Goal: Find specific page/section: Find specific page/section

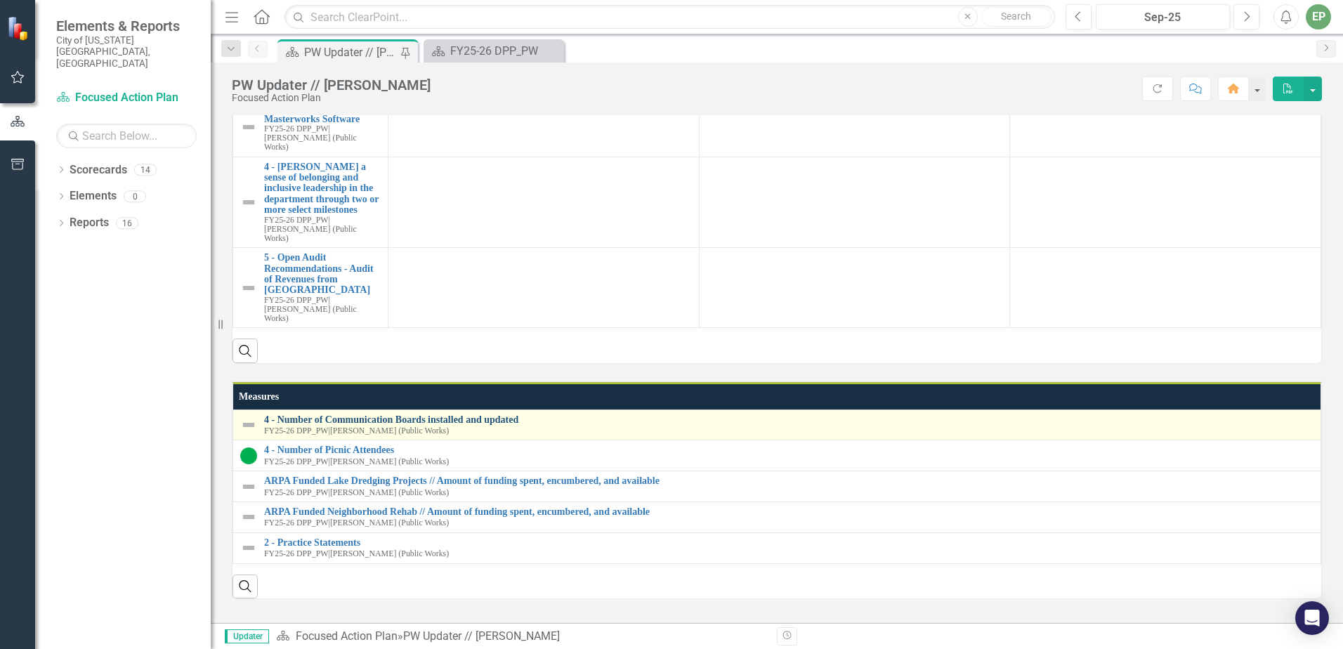
scroll to position [211, 0]
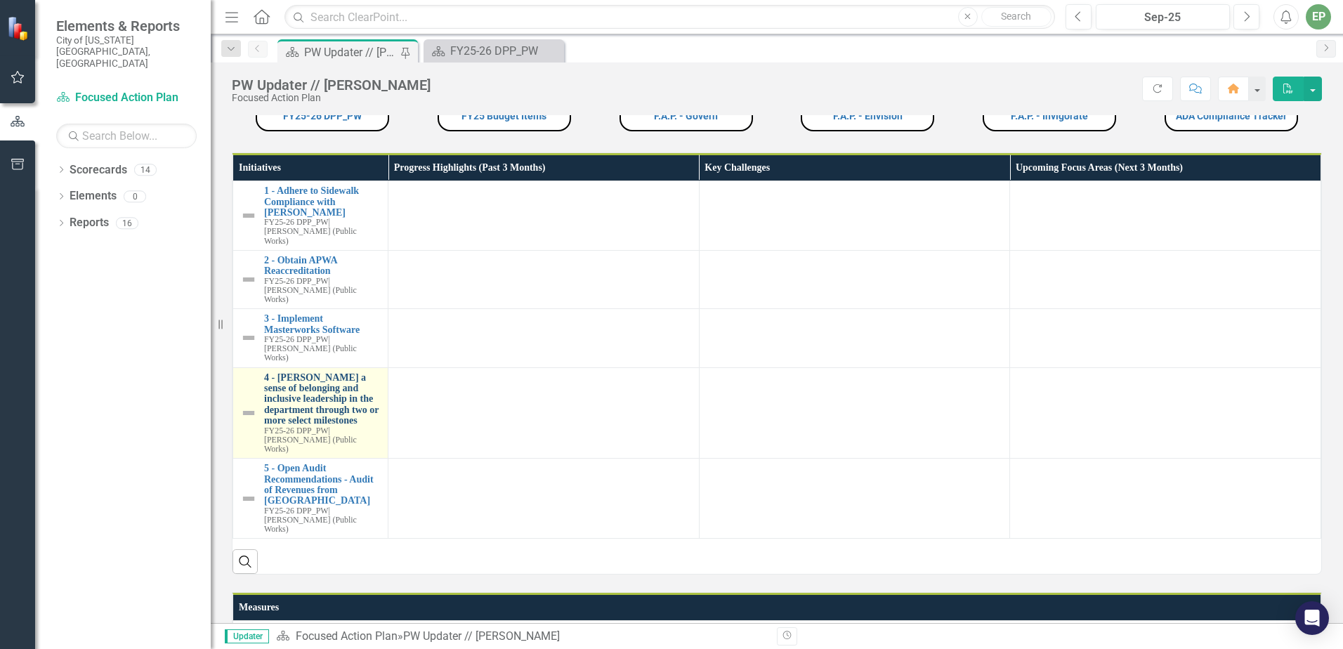
click at [325, 372] on link "4 - [PERSON_NAME] a sense of belonging and inclusive leadership in the departme…" at bounding box center [322, 399] width 117 height 54
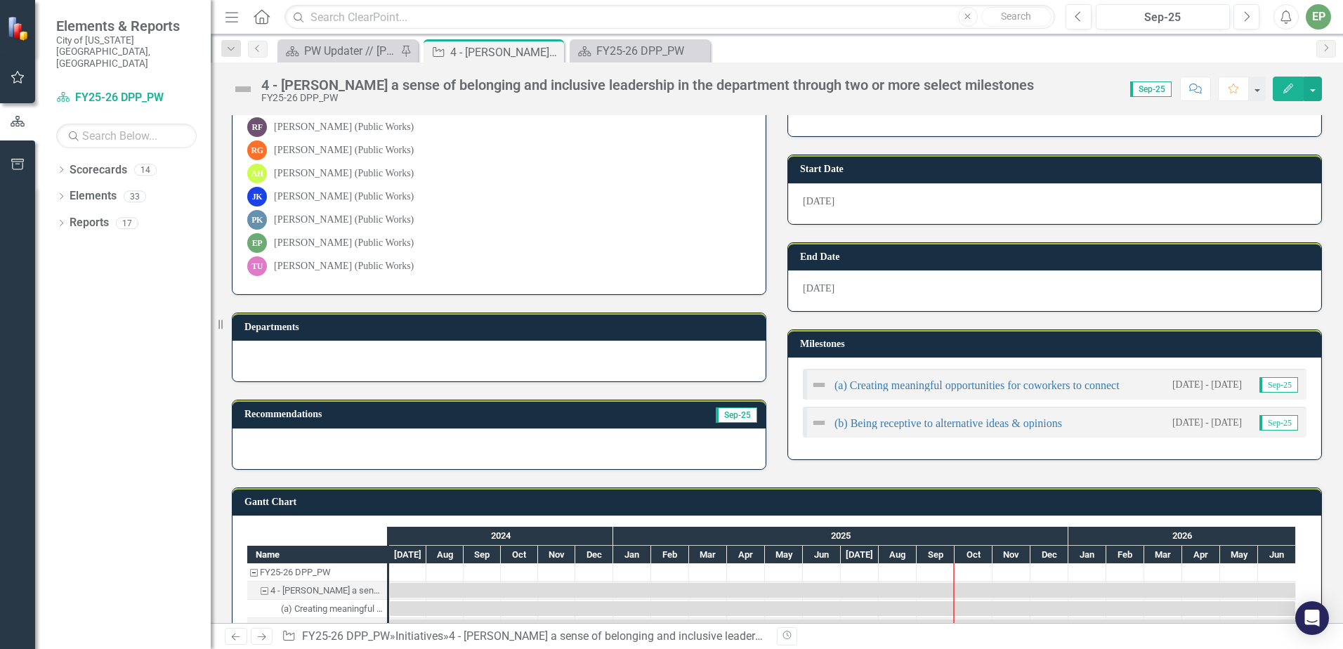
scroll to position [324, 0]
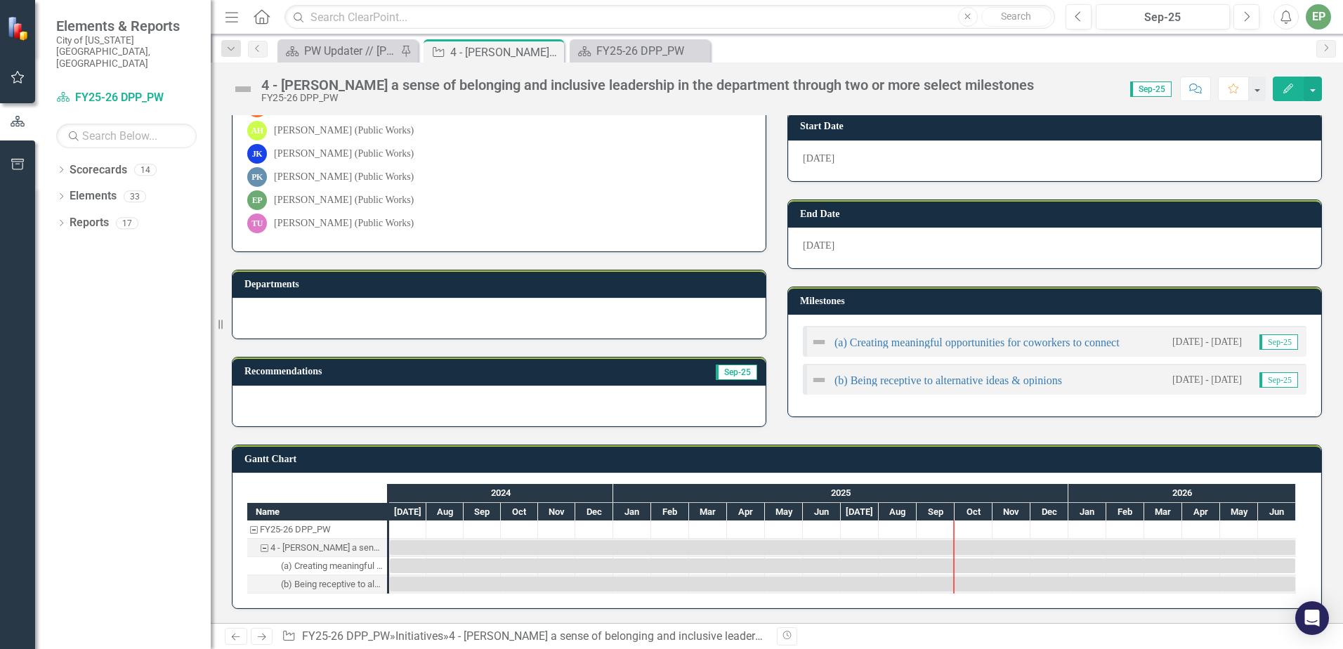
click at [360, 564] on div "(a) Creating meaningful opportunities for coworkers to connect" at bounding box center [332, 566] width 102 height 18
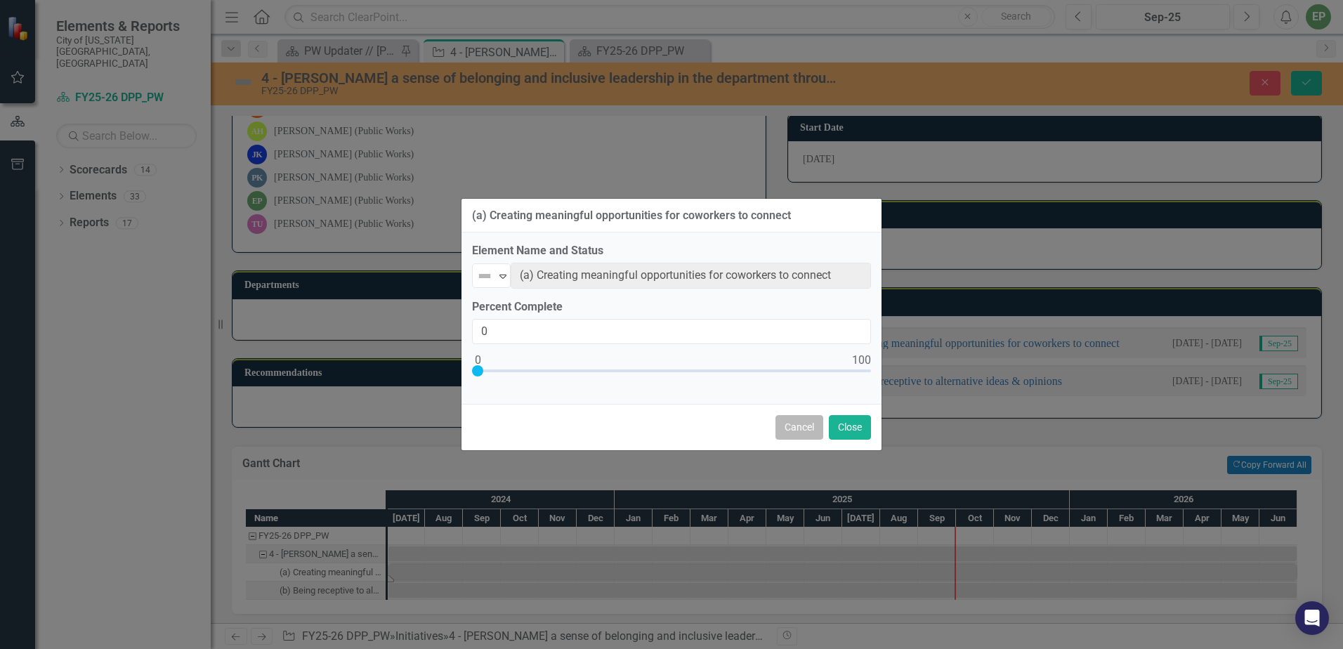
click at [803, 434] on button "Cancel" at bounding box center [800, 427] width 48 height 25
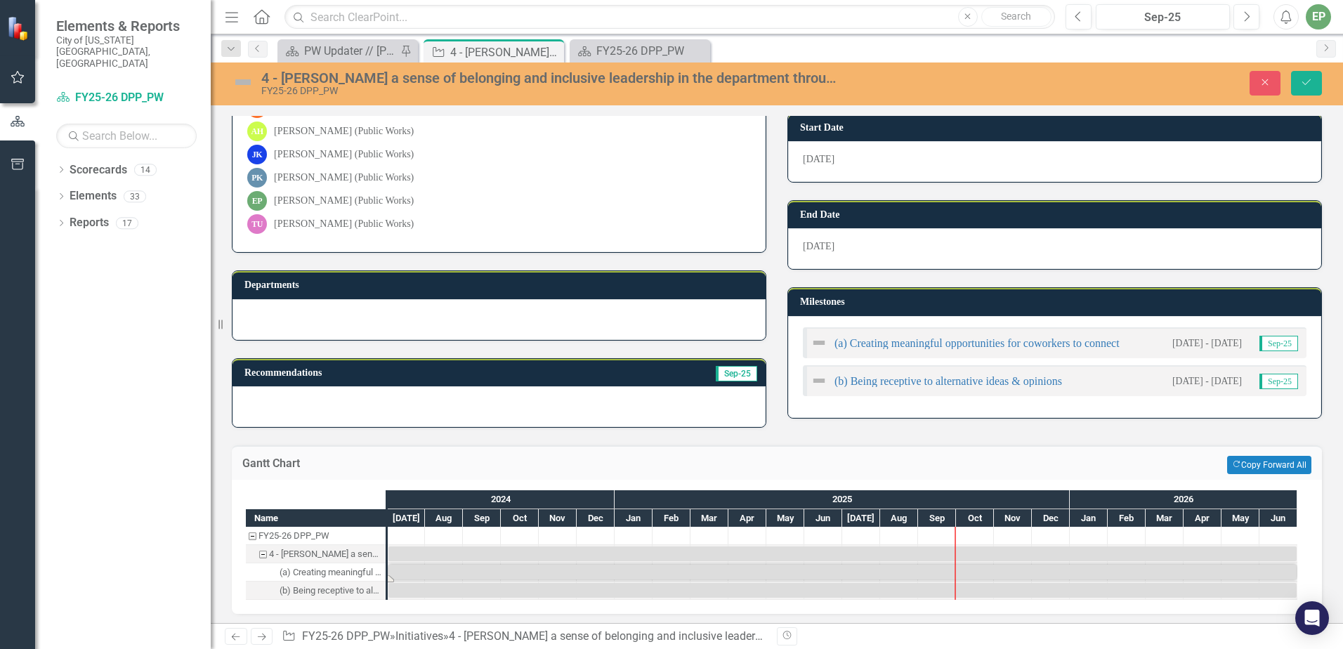
click at [360, 599] on div "(b) Being receptive to alternative ideas & opinions" at bounding box center [331, 591] width 102 height 18
click at [359, 596] on div "(b) Being receptive to alternative ideas & opinions" at bounding box center [331, 591] width 102 height 18
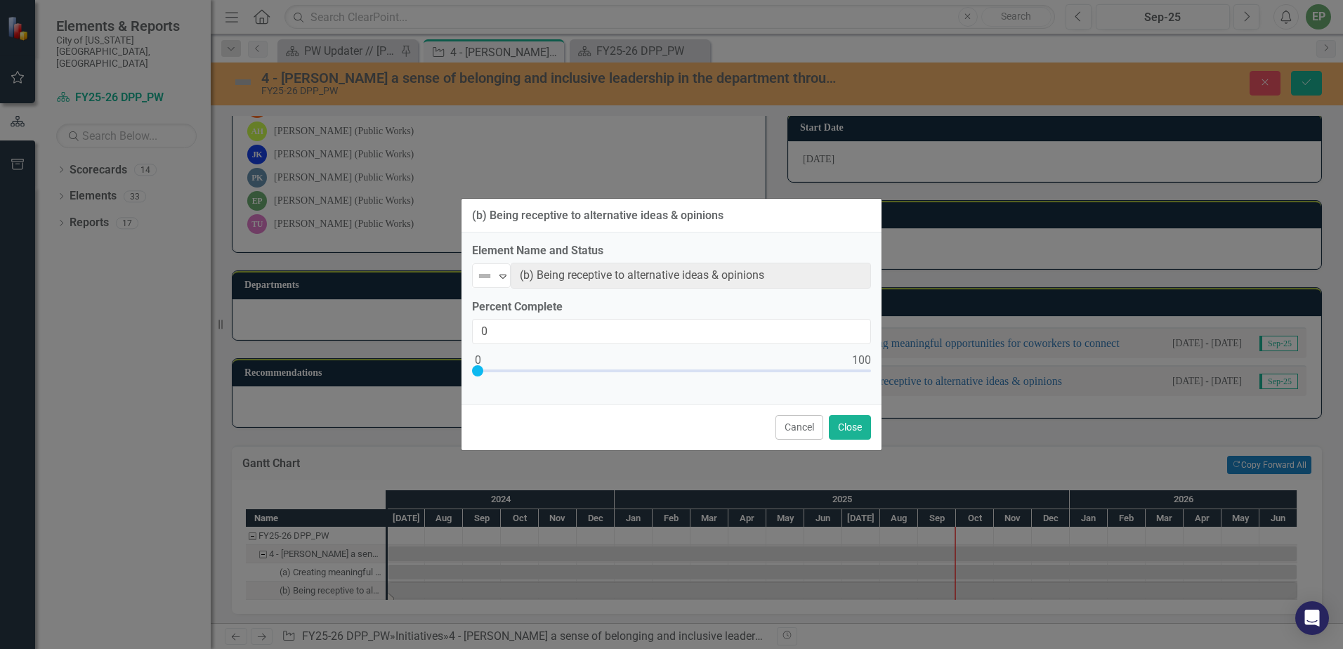
click at [363, 552] on div "(b) Being receptive to alternative ideas & opinions Element Name and Status Not…" at bounding box center [671, 324] width 1343 height 649
click at [837, 431] on button "Close" at bounding box center [850, 427] width 42 height 25
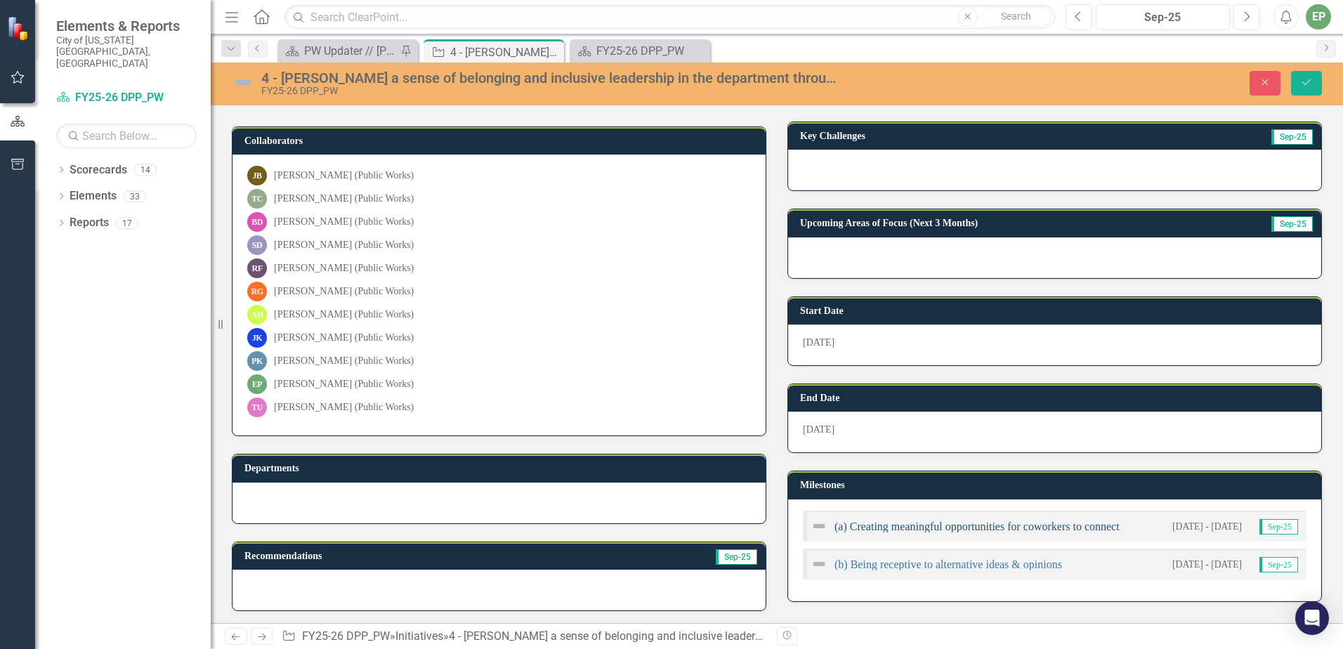
scroll to position [329, 0]
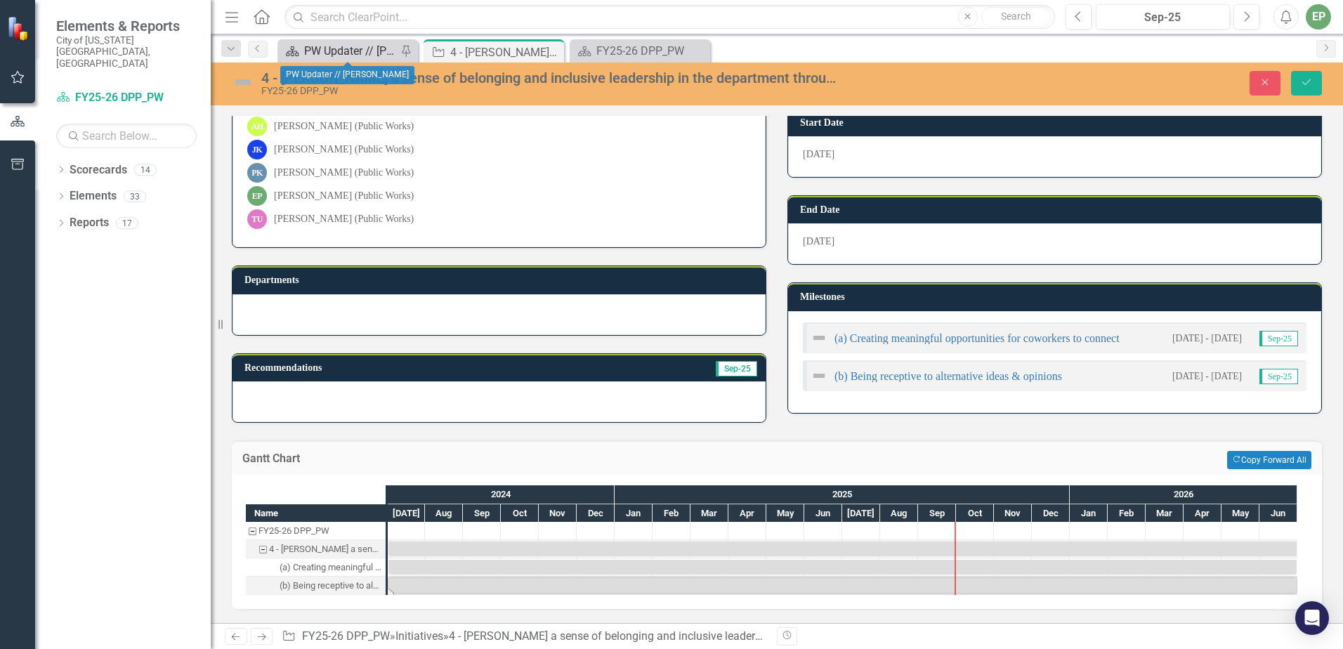
click at [330, 49] on div "PW Updater // [PERSON_NAME]" at bounding box center [350, 51] width 93 height 18
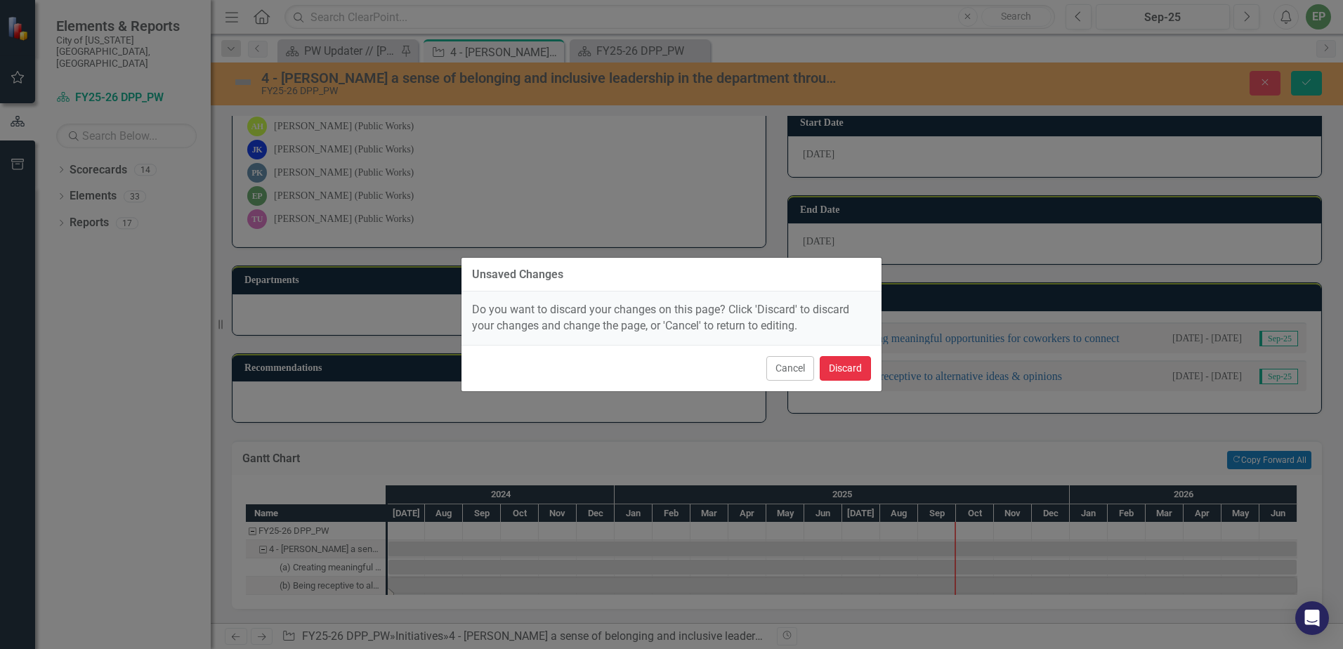
click at [850, 364] on button "Discard" at bounding box center [845, 368] width 51 height 25
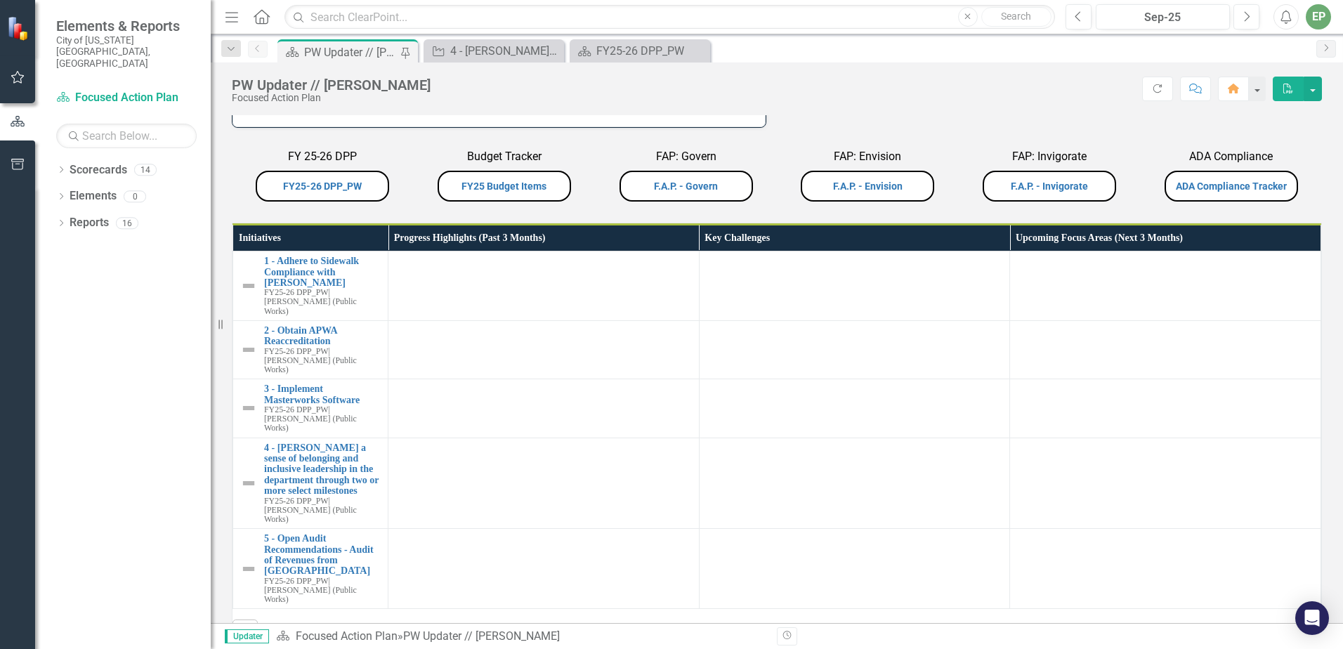
scroll to position [70, 0]
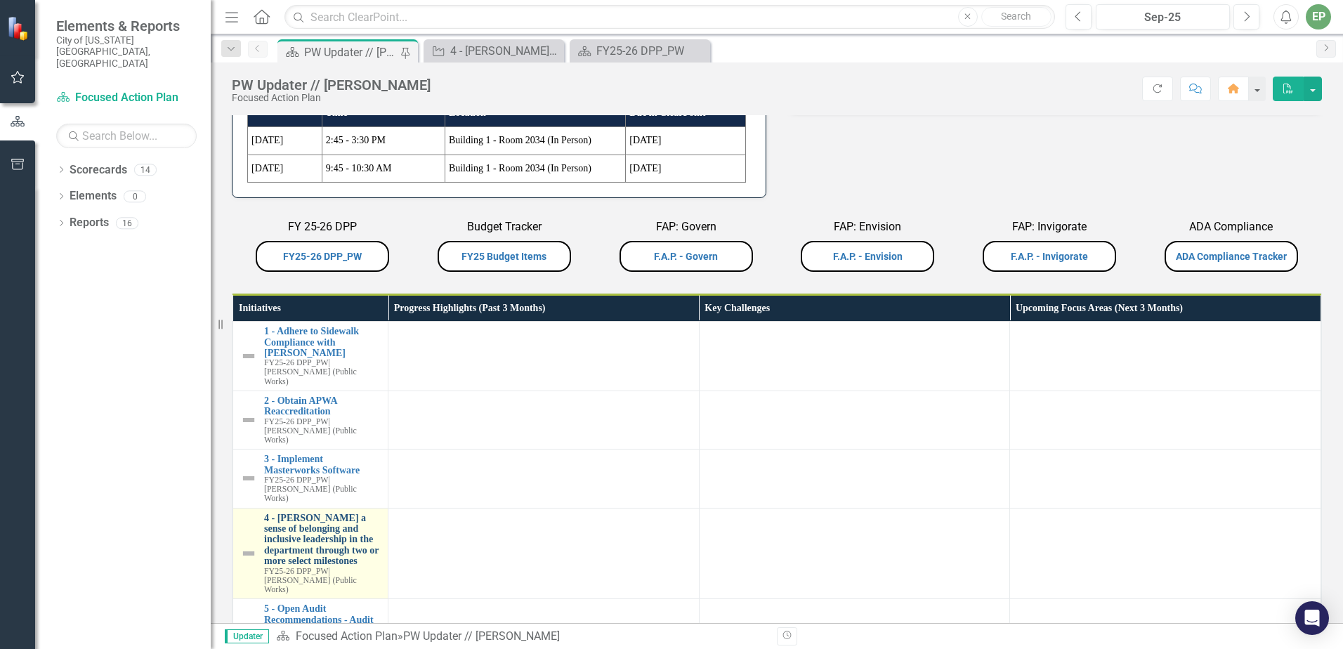
click at [317, 513] on link "4 - [PERSON_NAME] a sense of belonging and inclusive leadership in the departme…" at bounding box center [322, 540] width 117 height 54
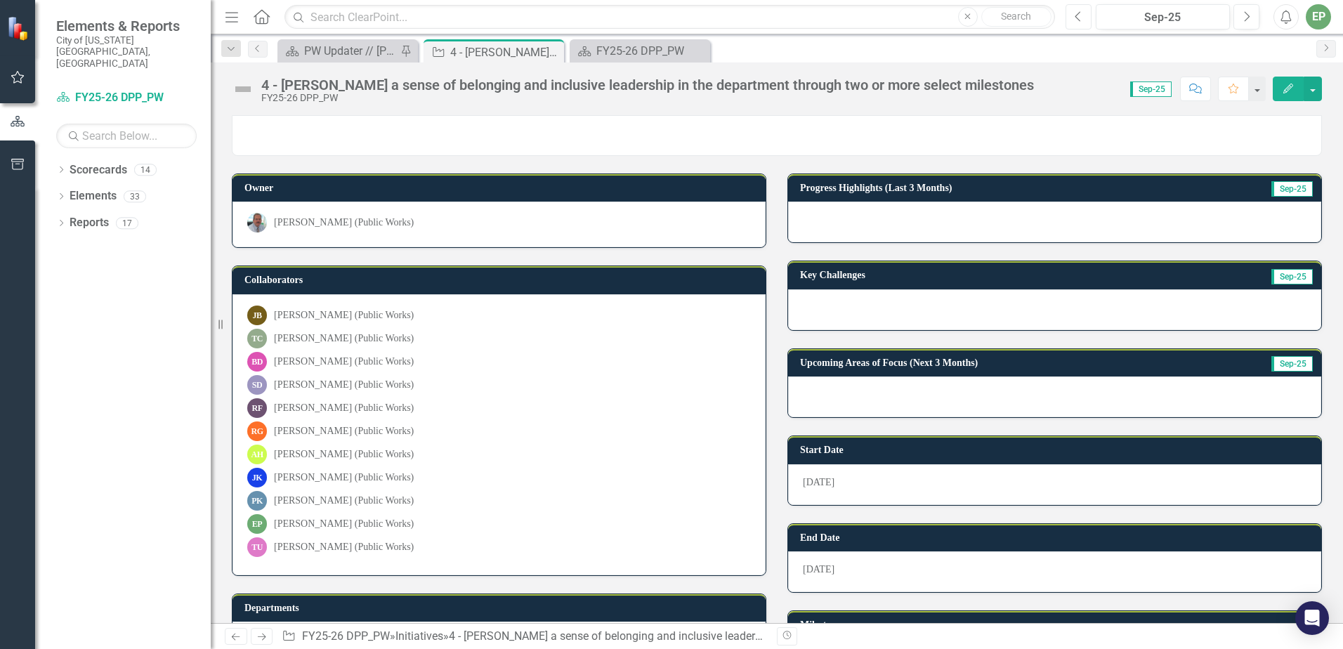
click at [1079, 15] on icon "Previous" at bounding box center [1079, 17] width 8 height 13
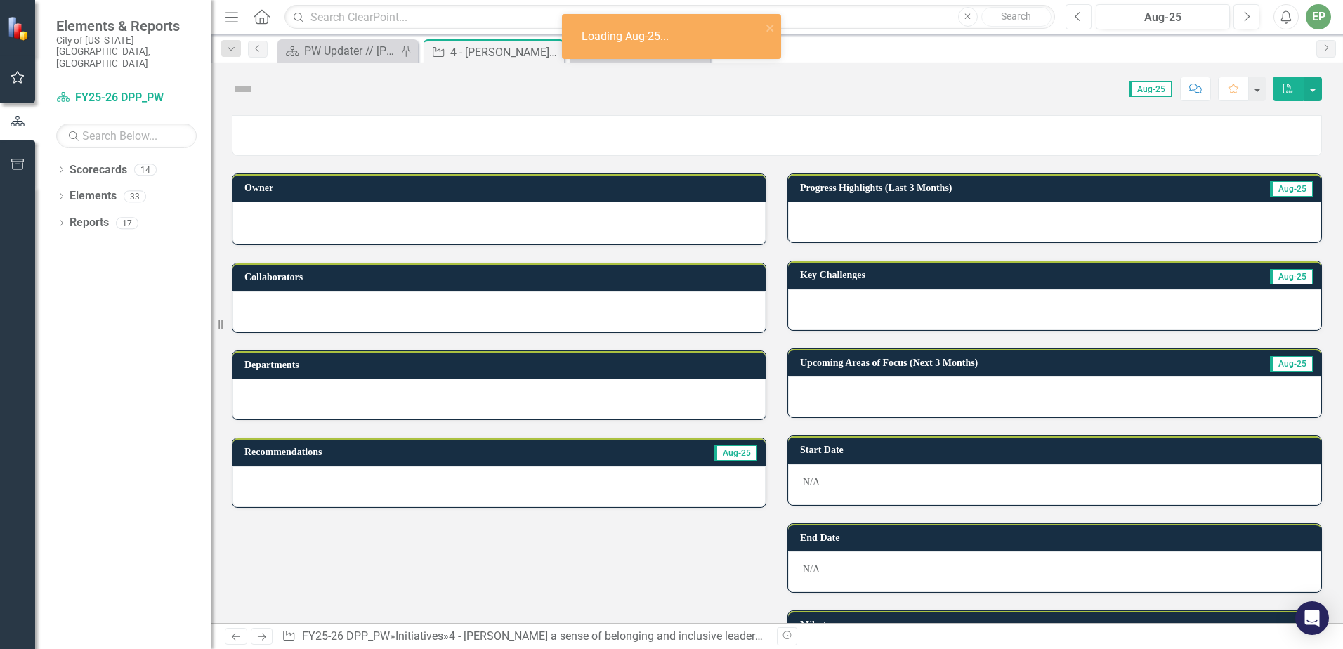
click at [1079, 15] on icon "Previous" at bounding box center [1079, 17] width 8 height 13
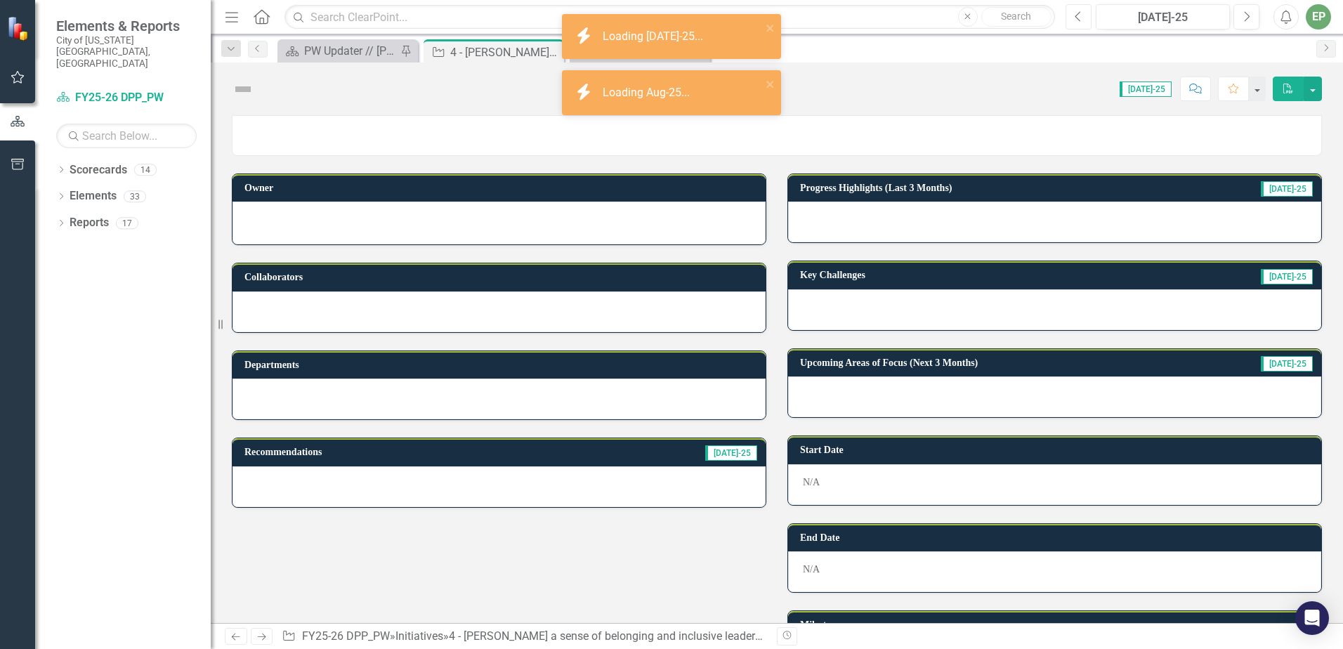
click at [1079, 15] on icon "Previous" at bounding box center [1079, 17] width 8 height 13
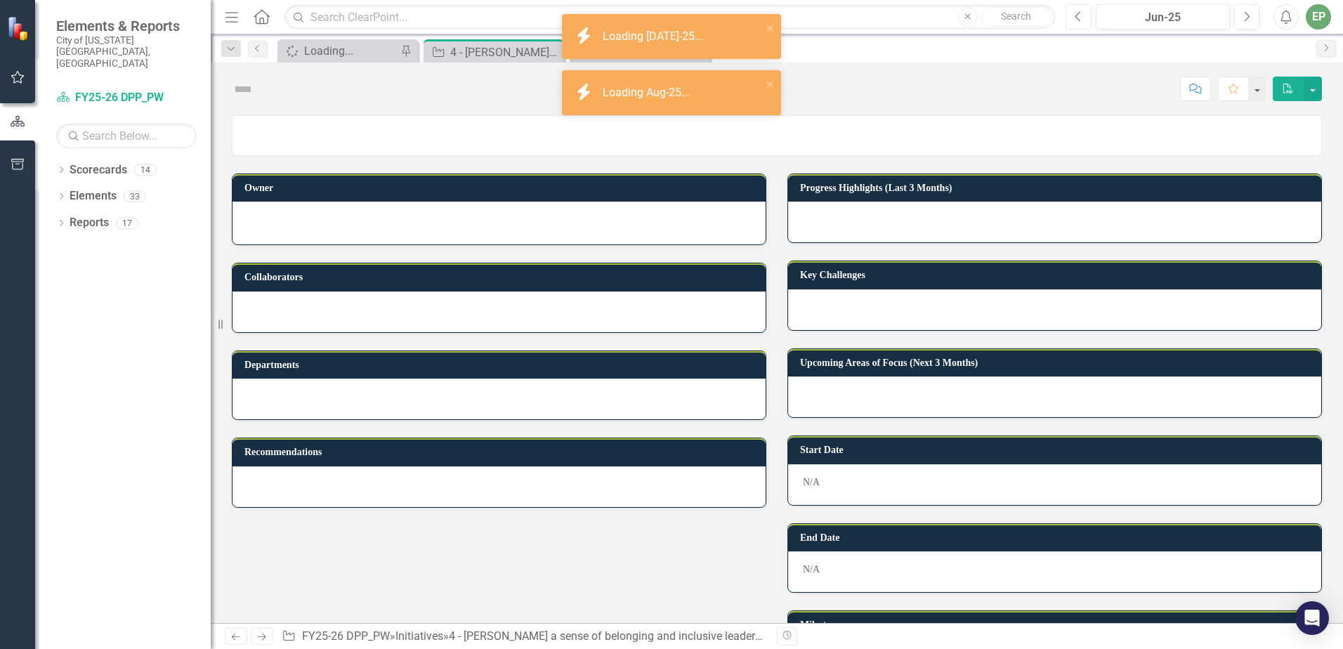
click at [1079, 15] on icon "Previous" at bounding box center [1079, 17] width 8 height 13
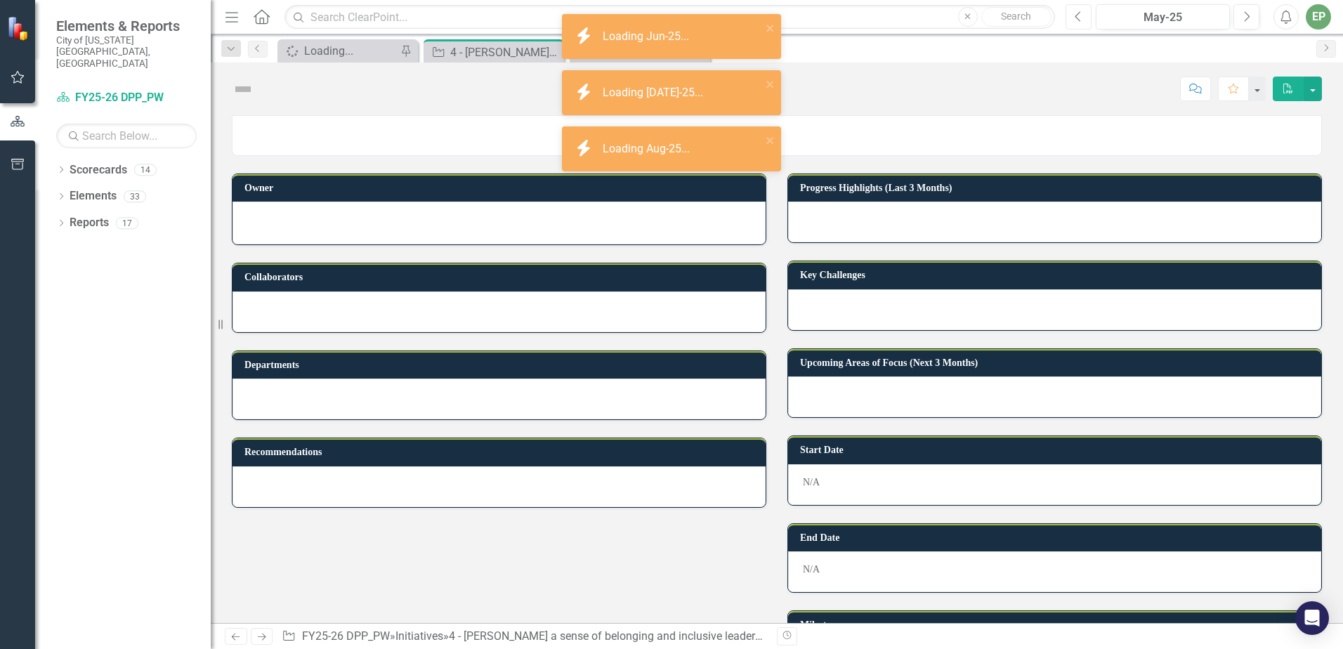
click at [1079, 15] on icon "Previous" at bounding box center [1079, 17] width 8 height 13
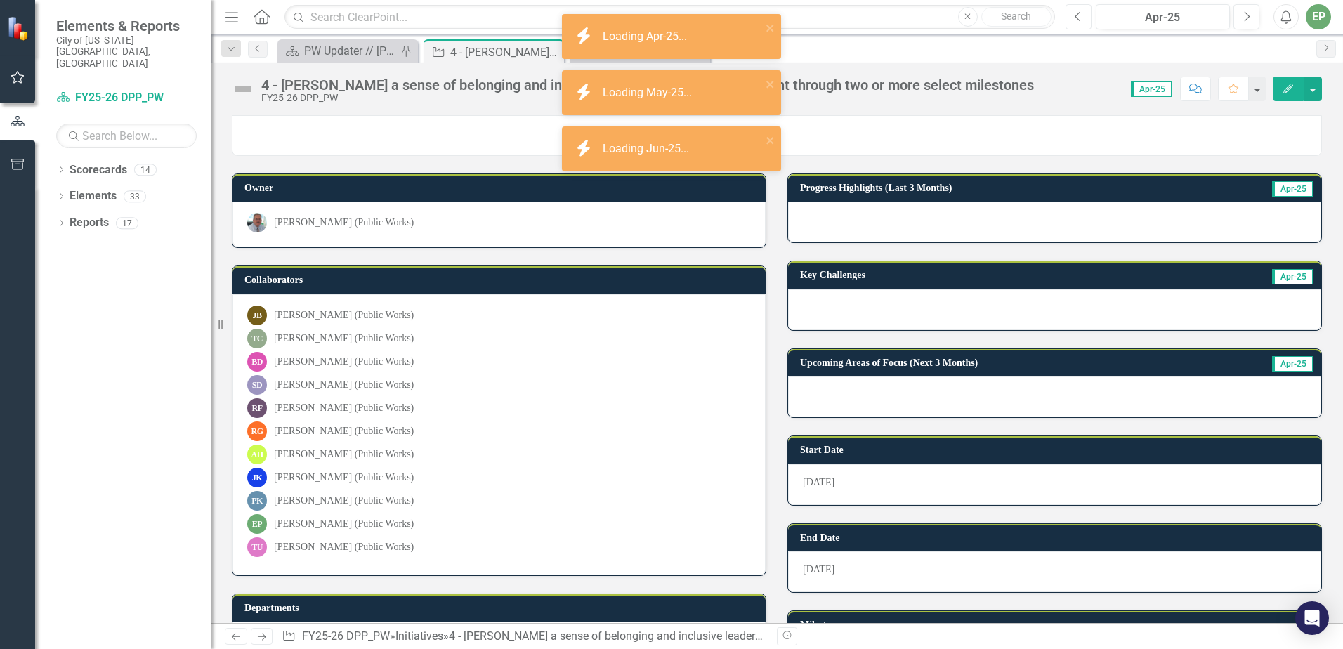
click at [1079, 15] on icon "Previous" at bounding box center [1079, 17] width 8 height 13
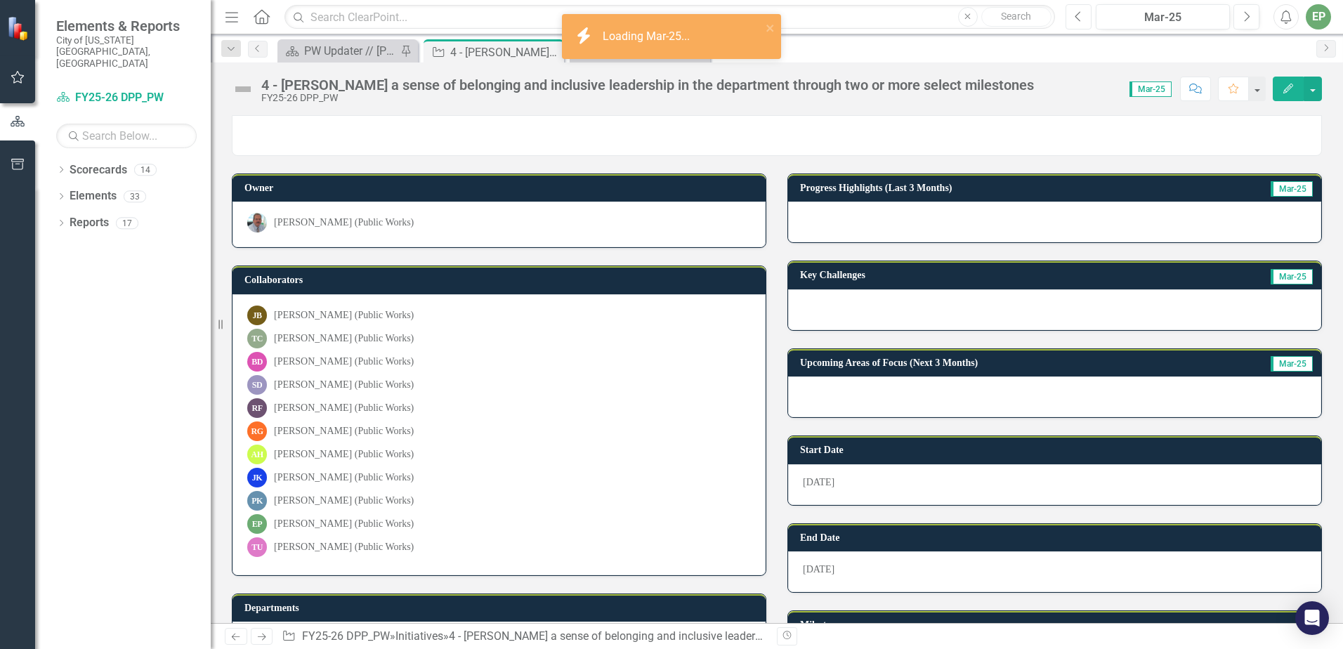
click at [1079, 15] on icon "Previous" at bounding box center [1079, 17] width 8 height 13
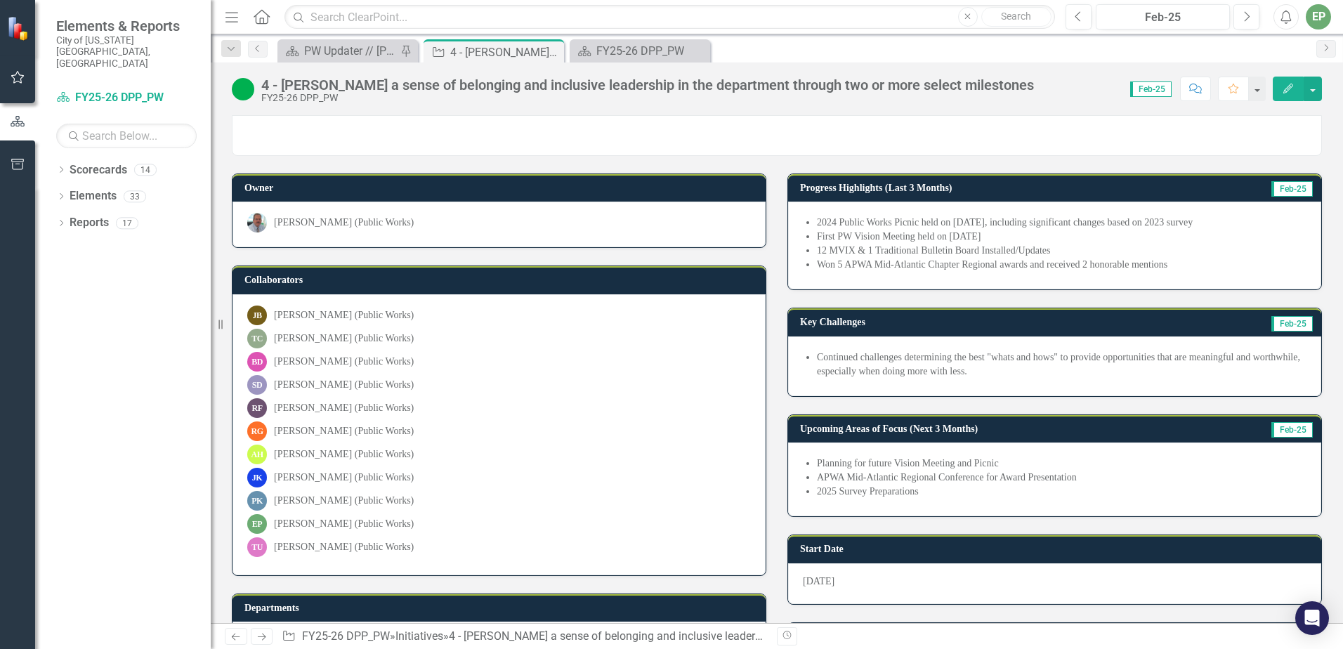
click at [1132, 268] on li "Won 5 APWA Mid-Atlantic Chapter Regional awards and received 2 honorable mentio…" at bounding box center [1062, 265] width 490 height 14
drag, startPoint x: 1138, startPoint y: 266, endPoint x: 1042, endPoint y: 265, distance: 96.3
click at [1042, 265] on li "Won 5 APWA Mid-Atlantic Chapter Regional awards and received 2 honorable mentio…" at bounding box center [1062, 265] width 490 height 14
click at [126, 90] on link "Scorecard FY25-26 DPP_PW" at bounding box center [126, 98] width 141 height 16
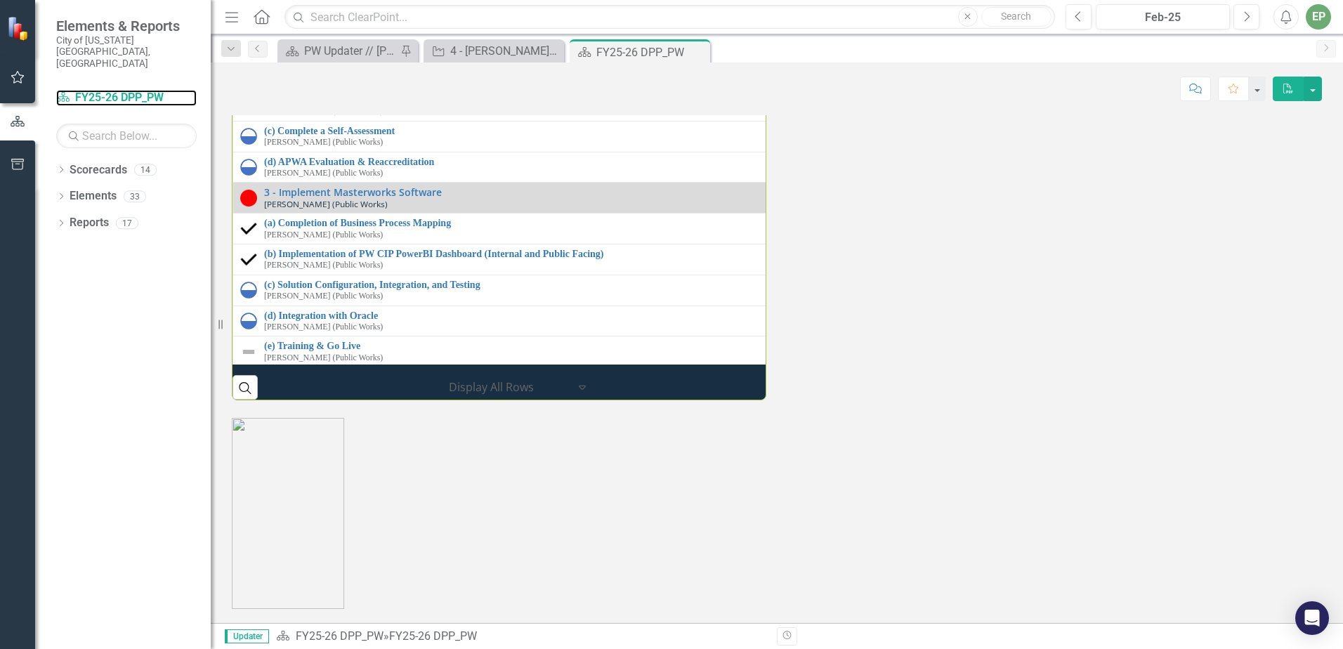
scroll to position [1877, 0]
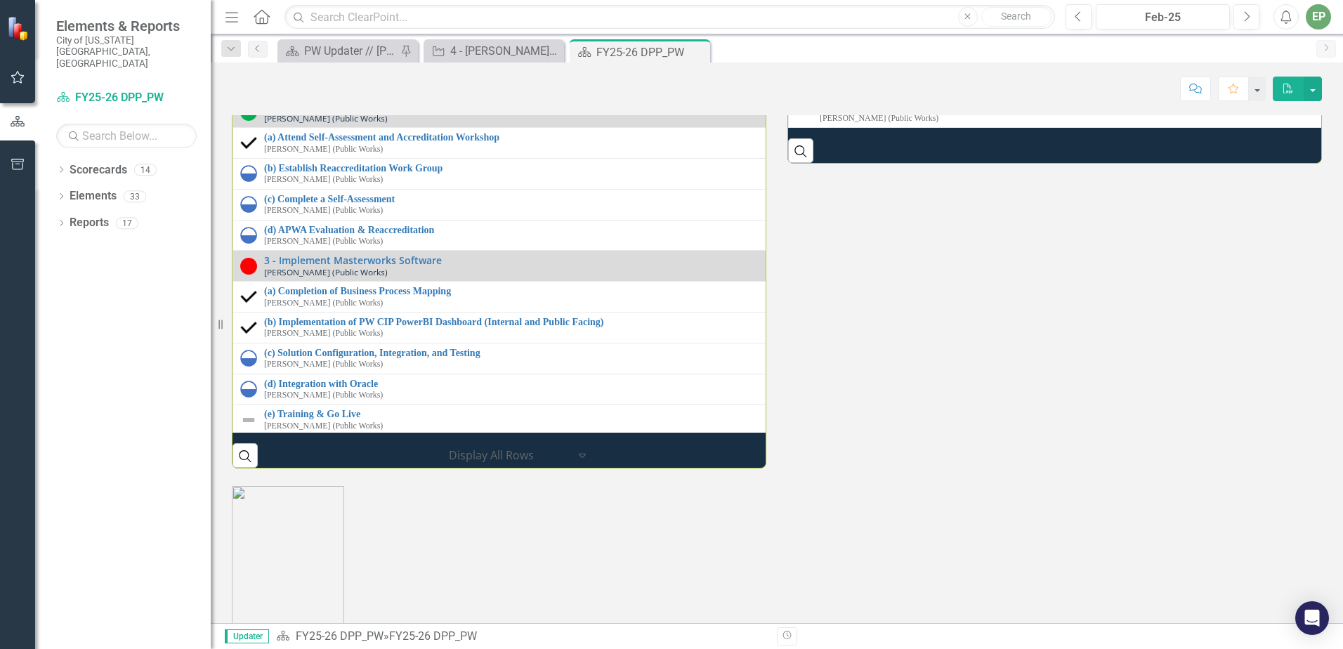
click at [383, 82] on link "(c) Continued Compliance with 2010 ADA Standards" at bounding box center [513, 76] width 499 height 11
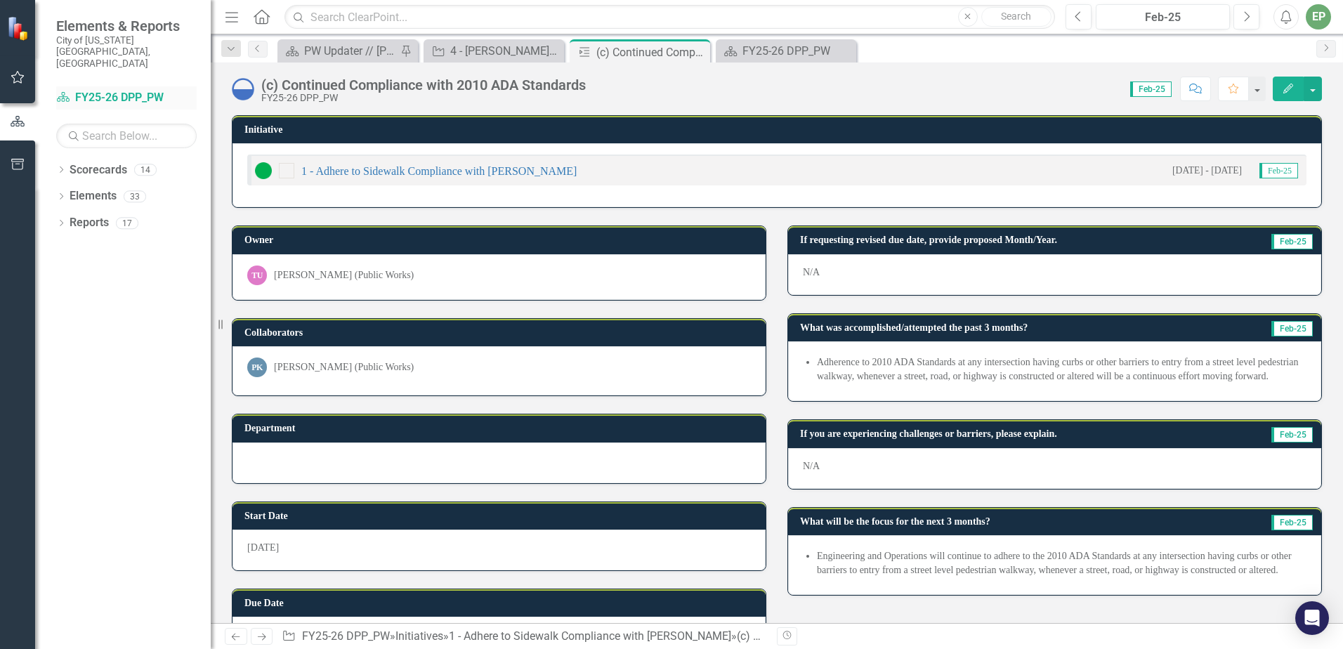
click at [108, 90] on link "Scorecard FY25-26 DPP_PW" at bounding box center [126, 98] width 141 height 16
